Goal: Transaction & Acquisition: Subscribe to service/newsletter

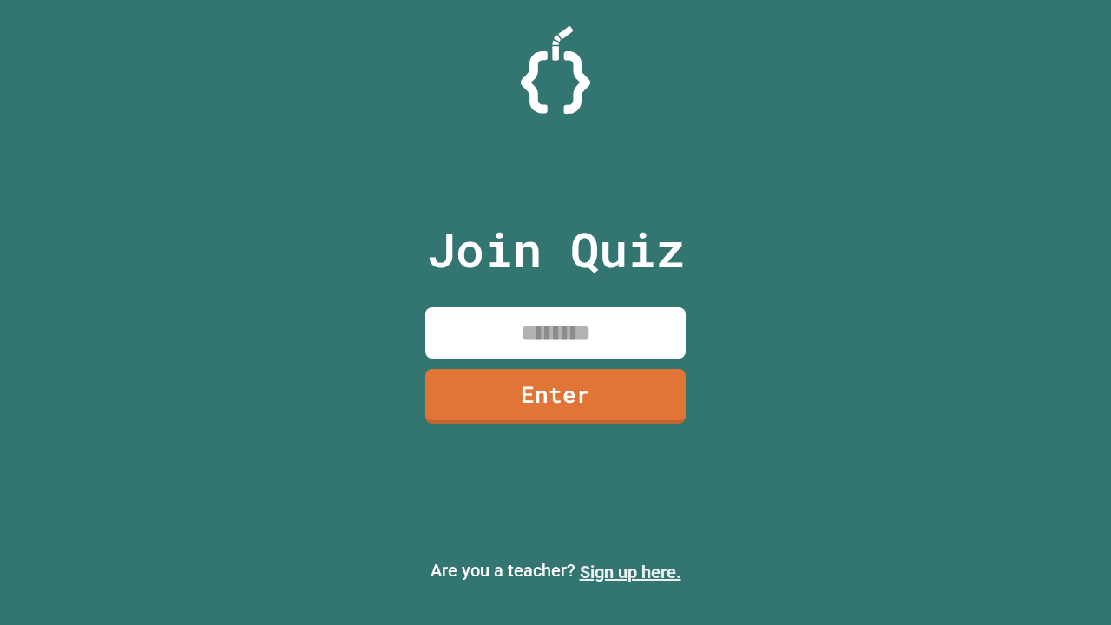
click at [630, 572] on link "Sign up here." at bounding box center [631, 572] width 102 height 21
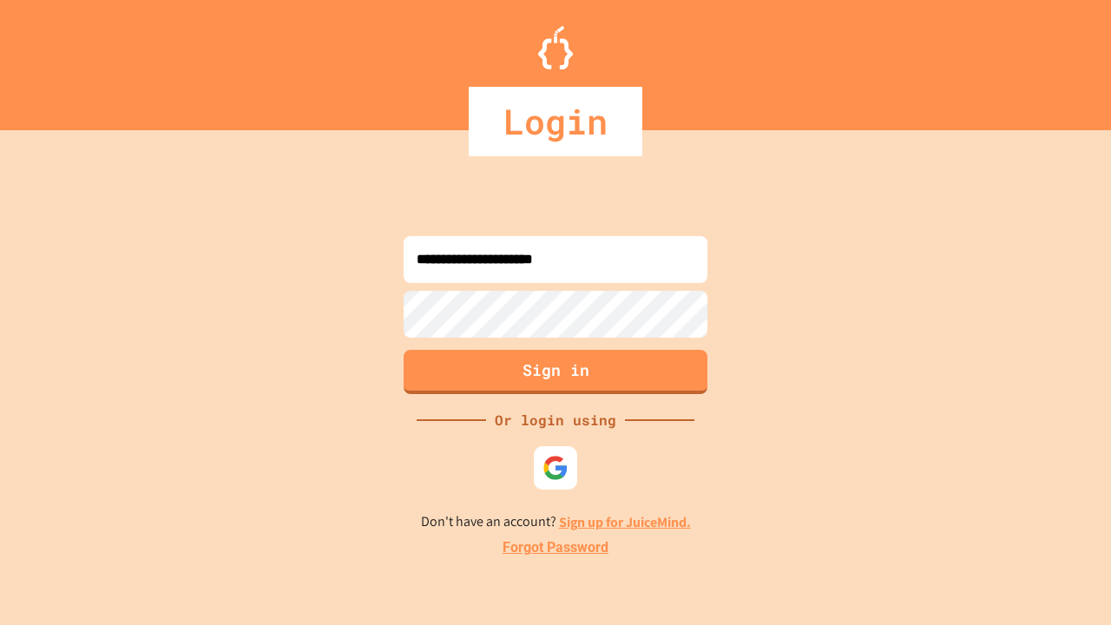
type input "**********"
